Goal: Task Accomplishment & Management: Manage account settings

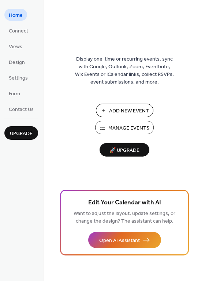
click at [32, 195] on div "Home Connect Views Design Settings Form Contact Us Upgrade" at bounding box center [22, 140] width 44 height 281
click at [115, 130] on span "Manage Events" at bounding box center [128, 129] width 41 height 8
click at [17, 95] on span "Form" at bounding box center [14, 94] width 11 height 8
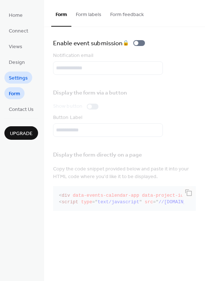
click at [20, 77] on span "Settings" at bounding box center [18, 79] width 19 height 8
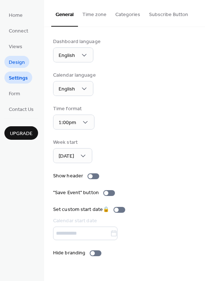
click at [20, 62] on span "Design" at bounding box center [17, 63] width 16 height 8
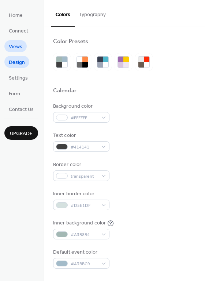
click at [15, 43] on span "Views" at bounding box center [16, 47] width 14 height 8
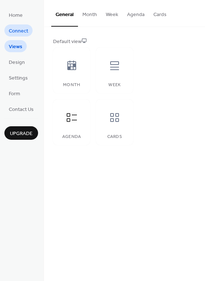
click at [16, 29] on span "Connect" at bounding box center [18, 31] width 19 height 8
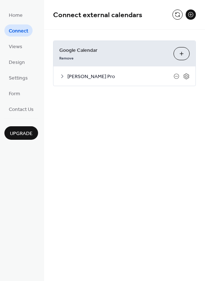
click at [60, 76] on icon at bounding box center [62, 76] width 6 height 6
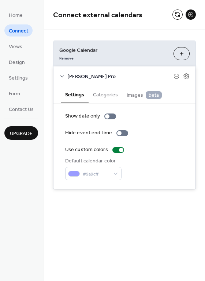
click at [114, 96] on button "Categories" at bounding box center [105, 94] width 34 height 17
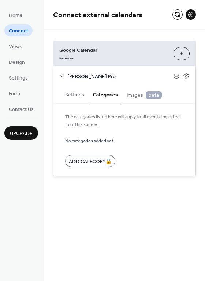
click at [134, 96] on span "Images beta" at bounding box center [143, 95] width 35 height 8
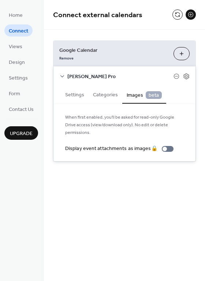
click at [69, 96] on button "Settings" at bounding box center [75, 94] width 28 height 17
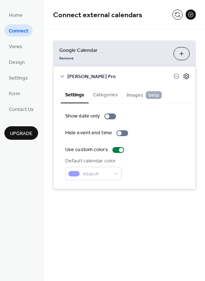
click at [188, 77] on icon at bounding box center [186, 76] width 7 height 7
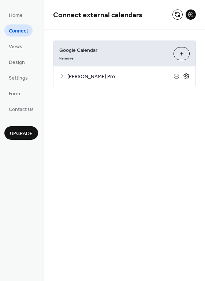
click at [188, 77] on icon at bounding box center [186, 76] width 7 height 7
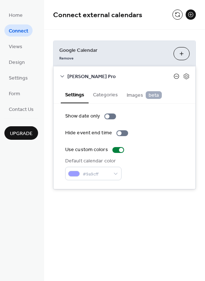
click at [175, 77] on icon at bounding box center [176, 76] width 6 height 6
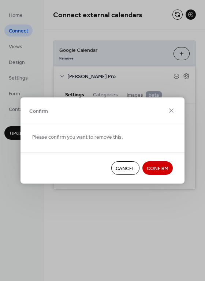
click at [134, 171] on button "Cancel" at bounding box center [125, 169] width 28 height 14
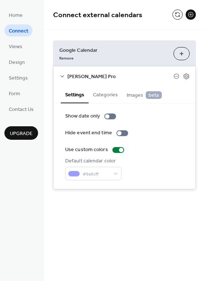
click at [110, 97] on button "Categories" at bounding box center [105, 94] width 34 height 17
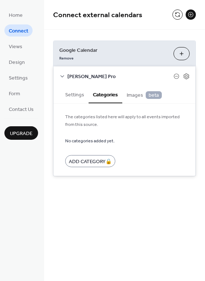
click at [135, 99] on span "Images beta" at bounding box center [143, 95] width 35 height 8
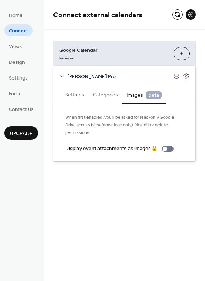
click at [104, 95] on button "Categories" at bounding box center [105, 94] width 34 height 17
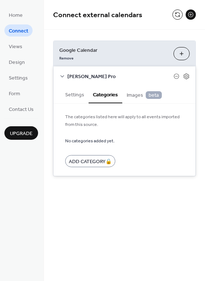
click at [75, 95] on button "Settings" at bounding box center [75, 94] width 28 height 17
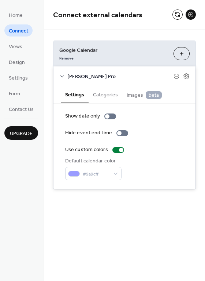
click at [102, 104] on div "Show date only Hide event end time Use custom colors Default calendar color #9a…" at bounding box center [124, 147] width 142 height 86
click at [103, 98] on button "Categories" at bounding box center [105, 94] width 34 height 17
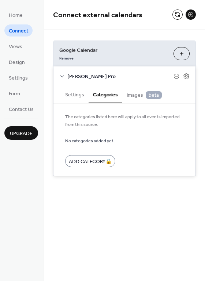
click at [139, 96] on span "Images beta" at bounding box center [143, 95] width 35 height 8
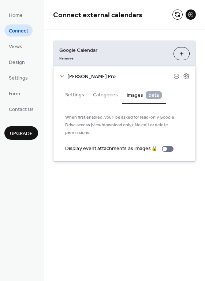
click at [78, 93] on button "Settings" at bounding box center [75, 94] width 28 height 17
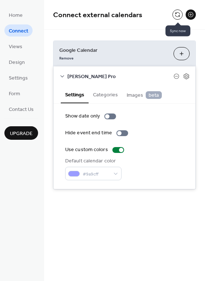
click at [179, 16] on button at bounding box center [177, 15] width 10 height 10
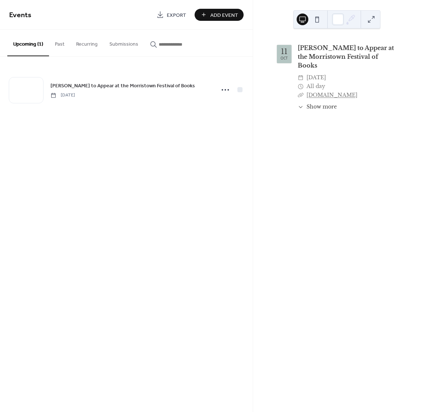
click at [318, 19] on button at bounding box center [317, 20] width 12 height 12
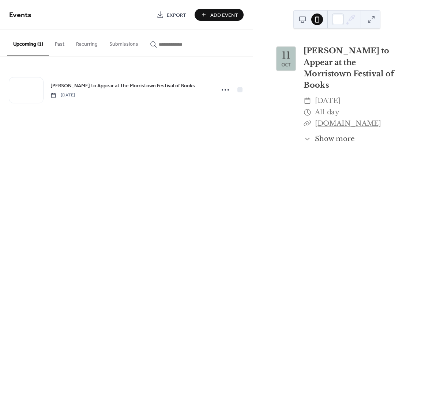
click at [303, 20] on button at bounding box center [302, 20] width 12 height 12
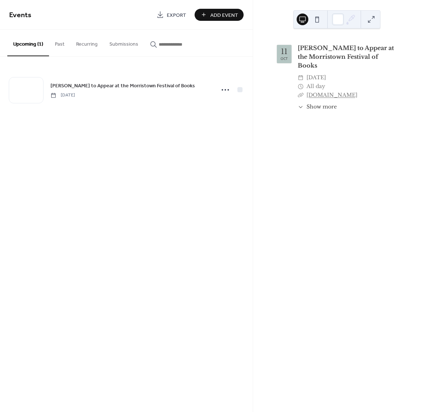
click at [55, 43] on button "Past" at bounding box center [59, 43] width 21 height 26
click at [79, 43] on button "Recurring" at bounding box center [86, 43] width 33 height 26
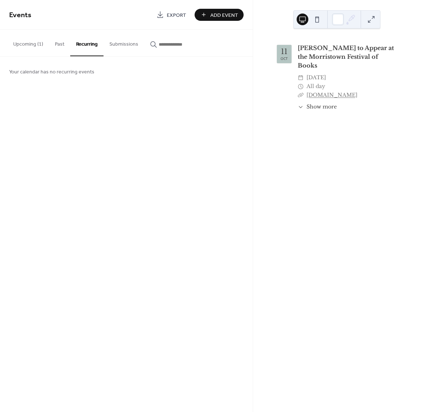
click at [121, 43] on button "Submissions" at bounding box center [123, 43] width 41 height 26
click at [23, 43] on button "Upcoming (1)" at bounding box center [28, 43] width 42 height 26
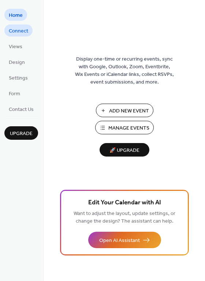
click at [20, 30] on span "Connect" at bounding box center [18, 31] width 19 height 8
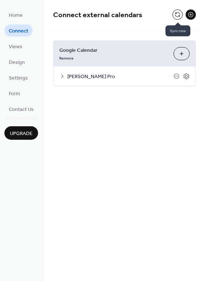
click at [177, 16] on button at bounding box center [177, 15] width 10 height 10
click at [72, 79] on span "[PERSON_NAME] Pro" at bounding box center [120, 77] width 106 height 8
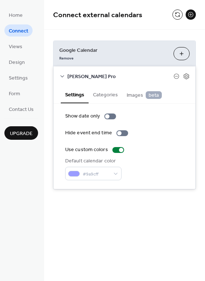
click at [72, 79] on span "[PERSON_NAME] Pro" at bounding box center [120, 77] width 106 height 8
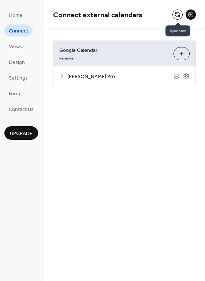
click at [178, 15] on button at bounding box center [177, 15] width 10 height 10
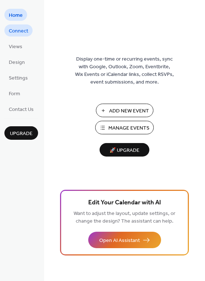
click at [22, 35] on span "Connect" at bounding box center [18, 31] width 19 height 8
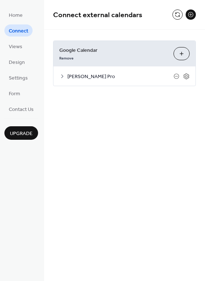
click at [15, 52] on ul "Home Connect Views Design Settings Form Contact Us" at bounding box center [21, 62] width 34 height 106
click at [17, 48] on span "Views" at bounding box center [16, 47] width 14 height 8
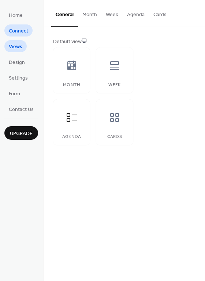
click at [22, 32] on span "Connect" at bounding box center [18, 31] width 19 height 8
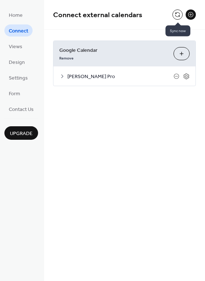
click at [175, 15] on button at bounding box center [177, 15] width 10 height 10
